Goal: Information Seeking & Learning: Learn about a topic

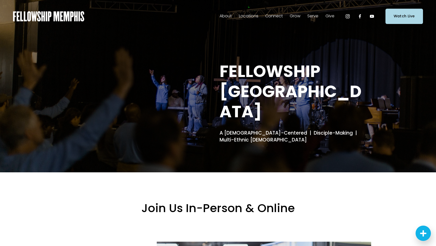
click at [0, 0] on span "Blog" at bounding box center [0, 0] width 0 height 0
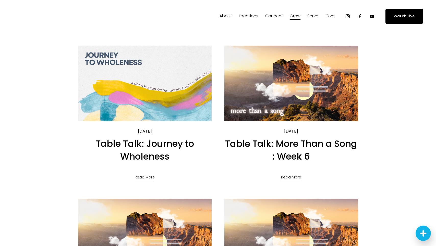
click at [142, 144] on link "Table Talk: Journey to Wholeness" at bounding box center [145, 150] width 98 height 25
